Goal: Obtain resource: Download file/media

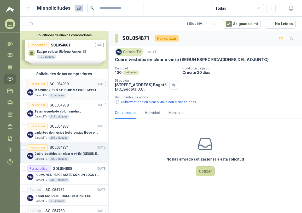
drag, startPoint x: 0, startPoint y: 0, endPoint x: 58, endPoint y: 91, distance: 108.3
click at [60, 90] on p "MACBOOK PRO 14" CHIP M4 PRO - MX2J3E/A" at bounding box center [66, 90] width 65 height 5
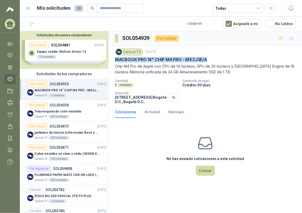
drag, startPoint x: 115, startPoint y: 60, endPoint x: 216, endPoint y: 60, distance: 101.1
click at [216, 60] on div "MACBOOK PRO 14" CHIP M4 PRO - MX2J3E/A" at bounding box center [205, 59] width 181 height 5
drag, startPoint x: 216, startPoint y: 60, endPoint x: 188, endPoint y: 59, distance: 27.7
click at [189, 59] on p "MACBOOK PRO 14" CHIP M4 PRO - MX2J3E/A" at bounding box center [161, 59] width 92 height 5
drag, startPoint x: 186, startPoint y: 59, endPoint x: 210, endPoint y: 62, distance: 24.3
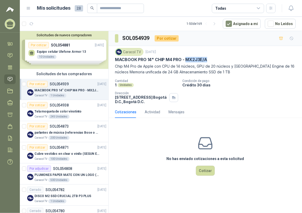
click at [210, 62] on div "MACBOOK PRO 14" CHIP M4 PRO - MX2J3E/A" at bounding box center [205, 59] width 181 height 5
copy p "MX2J3E/A"
click at [251, 99] on div "Cantidad 1 Unidades Condición de pago Crédito 30 días Dirección [STREET_ADDRESS…" at bounding box center [205, 91] width 181 height 25
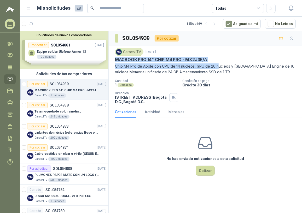
drag, startPoint x: 114, startPoint y: 59, endPoint x: 216, endPoint y: 65, distance: 101.8
click at [216, 65] on div "Caracol TV [DATE] MACBOOK PRO 14" CHIP M4 PRO - MX2J3E/A Chip M4 Pro de Apple c…" at bounding box center [205, 76] width 193 height 60
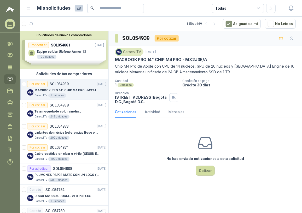
drag, startPoint x: 216, startPoint y: 65, endPoint x: 192, endPoint y: 56, distance: 26.1
click at [192, 55] on div "Caracol TV [DATE]" at bounding box center [205, 52] width 181 height 8
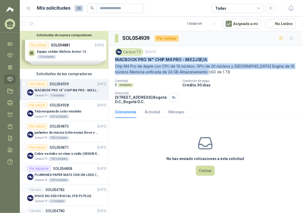
drag, startPoint x: 113, startPoint y: 59, endPoint x: 218, endPoint y: 72, distance: 105.3
click at [218, 72] on div "Caracol TV [DATE] MACBOOK PRO 14" CHIP M4 PRO - MX2J3E/A Chip M4 Pro de Apple c…" at bounding box center [205, 76] width 193 height 60
copy div "MACBOOK PRO 14" CHIP M4 PRO - MX2J3E/A Chip M4 Pro de Apple con CPU de 14 núcle…"
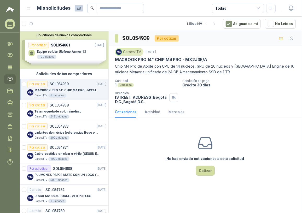
click at [136, 147] on div "No has enviado cotizaciones a esta solicitud Cotizar" at bounding box center [205, 155] width 193 height 67
drag, startPoint x: 67, startPoint y: 118, endPoint x: 75, endPoint y: 115, distance: 7.9
click at [68, 118] on div "245 Unidades" at bounding box center [58, 117] width 21 height 4
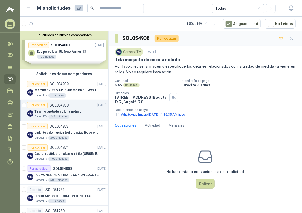
click at [152, 119] on div "Caracol TV [DATE] Tela moqueta de color vinotinto Por favor, revise la imagen y…" at bounding box center [205, 82] width 193 height 73
click at [154, 115] on button "WhatsApp Image [DATE] 11.36.35 AM.jpeg" at bounding box center [150, 114] width 71 height 5
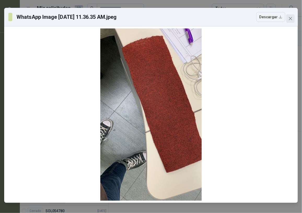
click at [291, 18] on icon "close" at bounding box center [290, 18] width 4 height 4
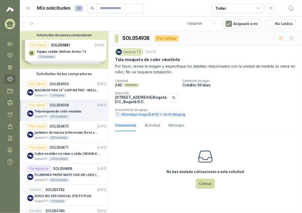
click at [141, 115] on button "WhatsApp Image [DATE] 11.36.35 AM.jpeg" at bounding box center [150, 114] width 71 height 5
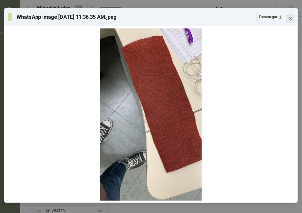
click at [290, 18] on icon "close" at bounding box center [290, 18] width 4 height 4
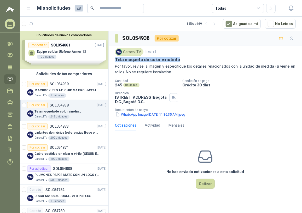
drag, startPoint x: 115, startPoint y: 59, endPoint x: 182, endPoint y: 59, distance: 66.9
click at [182, 59] on div "Tela moqueta de color vinotinto" at bounding box center [205, 59] width 181 height 5
copy p "Tela moqueta de color vinotinto"
drag, startPoint x: 135, startPoint y: 117, endPoint x: 138, endPoint y: 116, distance: 3.3
click at [136, 117] on button "WhatsApp Image [DATE] 11.36.35 AM.jpeg" at bounding box center [150, 114] width 71 height 5
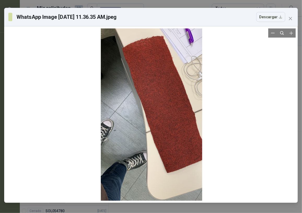
drag, startPoint x: 139, startPoint y: 117, endPoint x: 142, endPoint y: 117, distance: 3.4
click at [141, 118] on div at bounding box center [151, 111] width 101 height 180
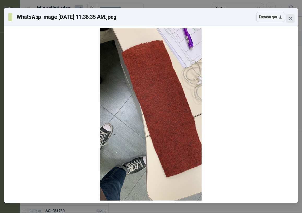
click at [290, 15] on button "Close" at bounding box center [290, 18] width 8 height 8
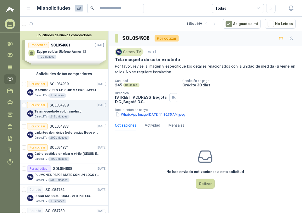
click at [144, 154] on div "No has enviado cotizaciones a esta solicitud Cotizar" at bounding box center [205, 169] width 193 height 67
click at [74, 155] on p "Cubre vestidos en clear o vinilo (SEGUN ESPECIFICACIONES DEL ADJUNTO)" at bounding box center [66, 154] width 65 height 5
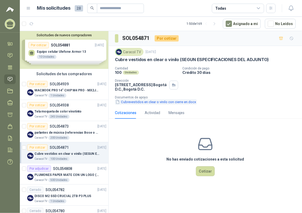
click at [140, 102] on button "Cubrevestidos en clear o vinilo con cierre en.docx" at bounding box center [156, 101] width 82 height 5
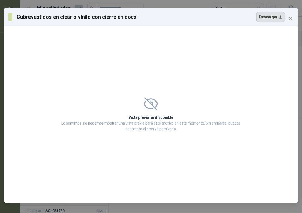
click at [265, 18] on button "Descargar" at bounding box center [270, 17] width 29 height 10
click at [291, 16] on icon "close" at bounding box center [290, 18] width 4 height 4
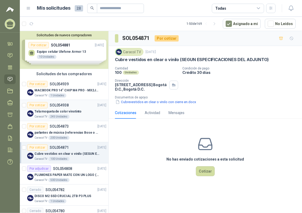
click at [71, 112] on p "Tela moqueta de color vinotinto" at bounding box center [57, 111] width 47 height 5
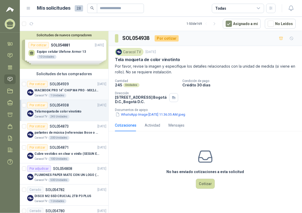
click at [71, 94] on div "Caracol TV 1 Unidades" at bounding box center [70, 96] width 72 height 4
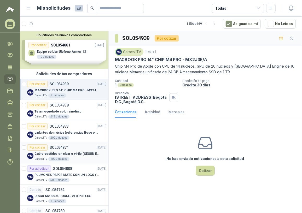
click at [61, 153] on p "Cubre vestidos en clear o vinilo (SEGUN ESPECIFICACIONES DEL ADJUNTO)" at bounding box center [66, 154] width 65 height 5
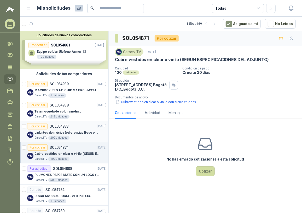
click at [68, 133] on p "parlantes de música (referencias Bose o Alexa) CON MARCACION 1 LOGO (Mas datos …" at bounding box center [66, 132] width 65 height 5
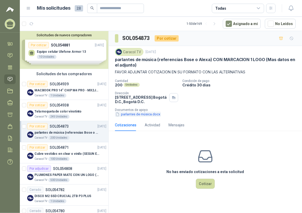
click at [136, 115] on button "parlantes de música.docx" at bounding box center [138, 114] width 46 height 5
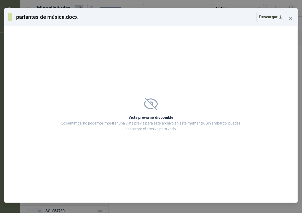
drag, startPoint x: 272, startPoint y: 17, endPoint x: 280, endPoint y: 44, distance: 28.4
click at [272, 17] on button "Descargar" at bounding box center [270, 17] width 29 height 10
drag, startPoint x: 290, startPoint y: 15, endPoint x: 296, endPoint y: 15, distance: 5.5
click at [290, 15] on button "Close" at bounding box center [290, 18] width 8 height 8
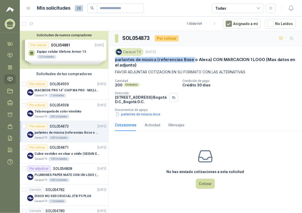
drag, startPoint x: 113, startPoint y: 59, endPoint x: 193, endPoint y: 58, distance: 79.2
click at [193, 58] on div "Caracol TV [DATE] parlantes de música (referencias Bose o Alexa) CON MARCACION …" at bounding box center [205, 82] width 193 height 73
copy p "parlantes de música (referencias Bose"
click at [243, 72] on p "FAVOR ADJUNTAR COTIZACION EN SU FORMATO CON LAS ALTERNATIVAS" at bounding box center [205, 72] width 181 height 6
drag, startPoint x: 243, startPoint y: 72, endPoint x: 264, endPoint y: 91, distance: 27.8
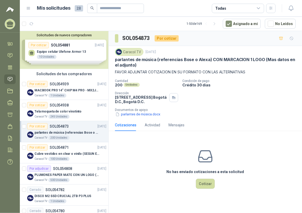
click at [274, 76] on div "Caracol TV [DATE] parlantes de música (referencias Bose o Alexa) CON MARCACION …" at bounding box center [205, 82] width 181 height 69
click at [134, 116] on button "parlantes de música.docx" at bounding box center [138, 114] width 46 height 5
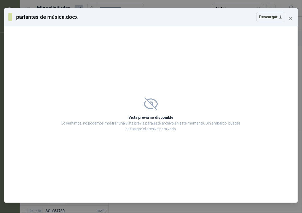
drag, startPoint x: 268, startPoint y: 19, endPoint x: 263, endPoint y: 36, distance: 17.7
click at [269, 19] on button "Descargar" at bounding box center [270, 17] width 29 height 10
drag, startPoint x: 277, startPoint y: 27, endPoint x: 284, endPoint y: 25, distance: 7.0
click at [277, 27] on div "Vista previa no disponible Lo sentimos, no podemos mostrar una vista previa par…" at bounding box center [151, 114] width 294 height 177
click at [289, 14] on div "parlantes de música.docx Descargar" at bounding box center [150, 17] width 285 height 10
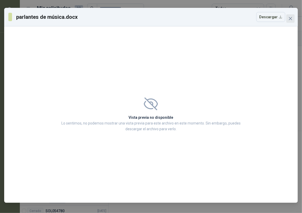
click at [289, 15] on button "Close" at bounding box center [290, 18] width 8 height 8
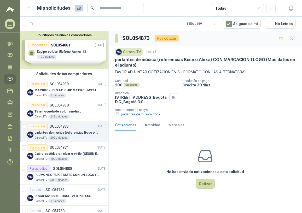
click at [117, 59] on p "parlantes de música (referencias Bose o Alexa) CON MARCACION 1 LOGO (Mas datos …" at bounding box center [205, 62] width 181 height 11
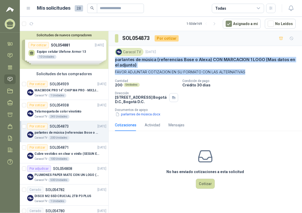
drag, startPoint x: 114, startPoint y: 59, endPoint x: 247, endPoint y: 72, distance: 133.1
click at [247, 72] on div "Caracol TV [DATE] parlantes de música (referencias Bose o Alexa) CON MARCACION …" at bounding box center [205, 82] width 193 height 73
copy div "parlantes de música (referencias Bose o Alexa) CON MARCACION 1 LOGO (Mas datos …"
click at [147, 115] on button "parlantes de música.docx" at bounding box center [138, 114] width 46 height 5
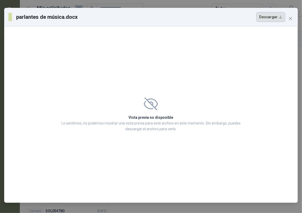
click at [268, 17] on button "Descargar" at bounding box center [270, 17] width 29 height 10
click at [291, 18] on icon "close" at bounding box center [290, 18] width 4 height 4
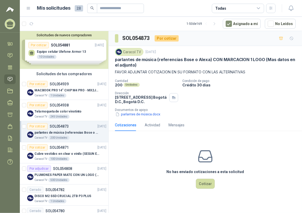
click at [247, 114] on div "parlantes de música.docx" at bounding box center [207, 114] width 185 height 5
